Goal: Information Seeking & Learning: Learn about a topic

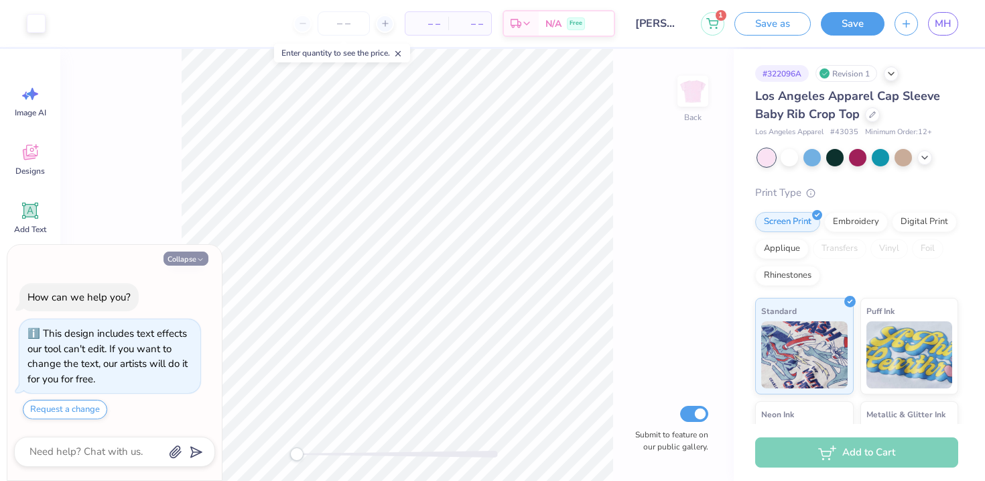
click at [186, 261] on button "Collapse" at bounding box center [186, 258] width 45 height 14
type textarea "x"
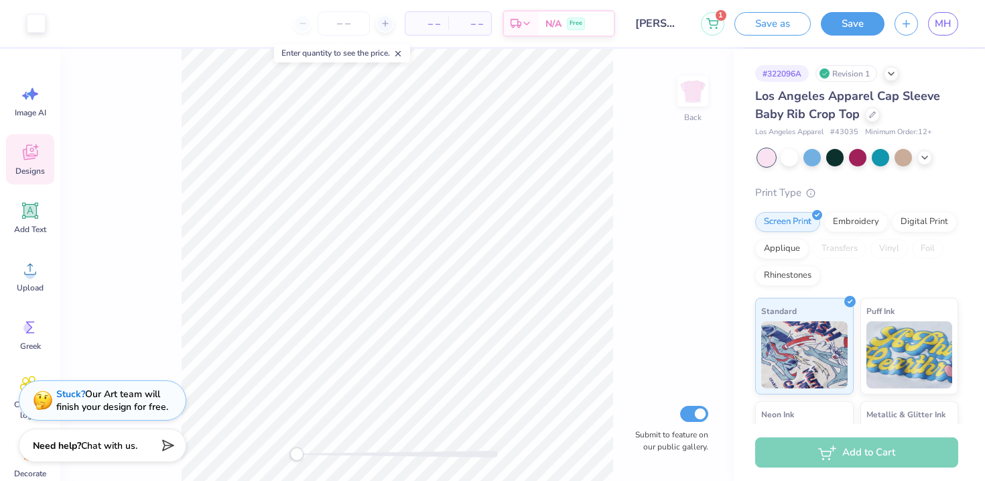
click at [28, 150] on icon at bounding box center [30, 152] width 20 height 20
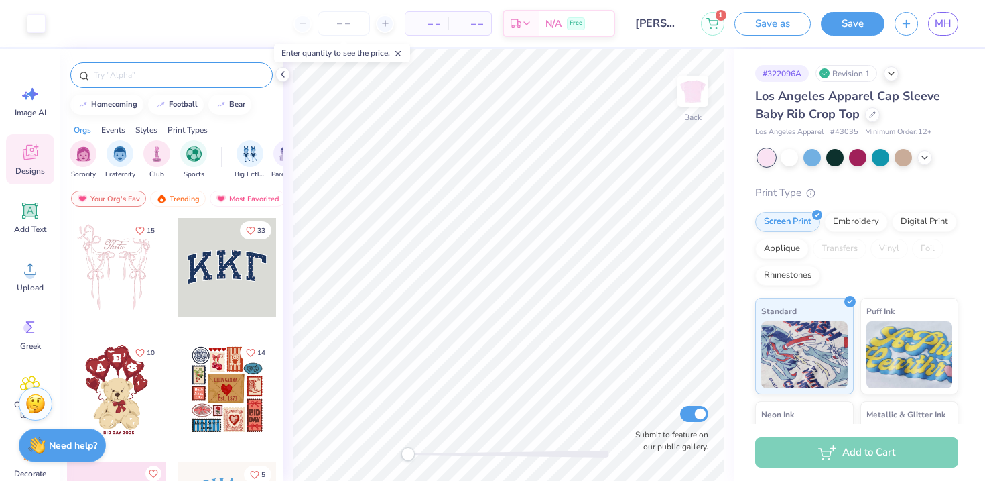
click at [156, 76] on input "text" at bounding box center [178, 74] width 172 height 13
type input "football"
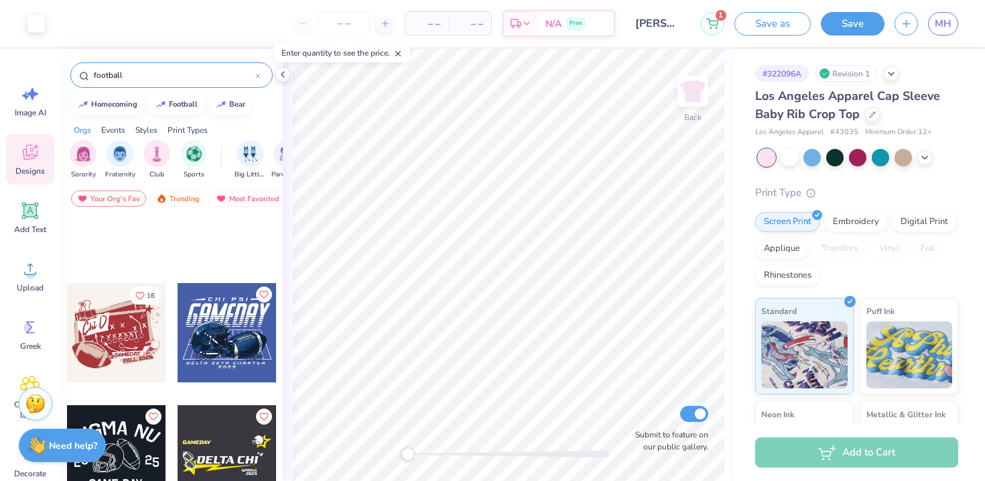
scroll to position [8037, 0]
